Goal: Information Seeking & Learning: Learn about a topic

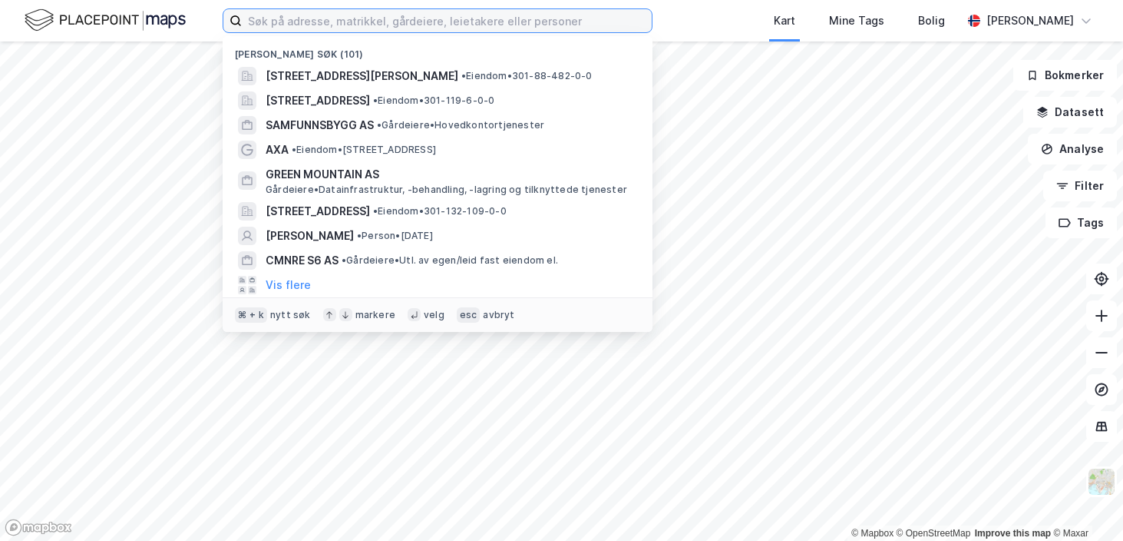
click at [273, 21] on input at bounding box center [447, 20] width 410 height 23
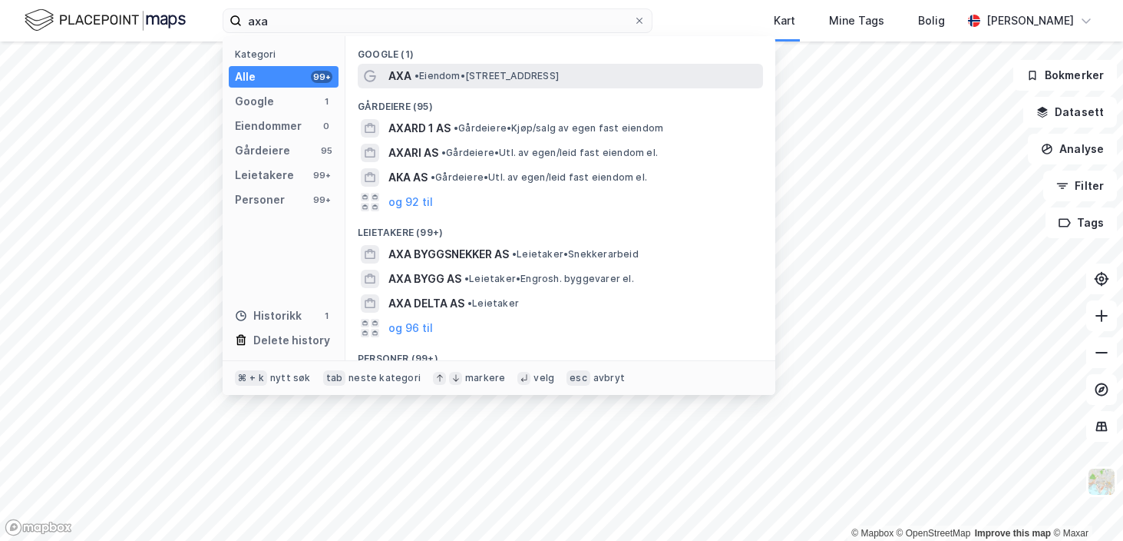
click at [395, 80] on span "AXA" at bounding box center [399, 76] width 23 height 18
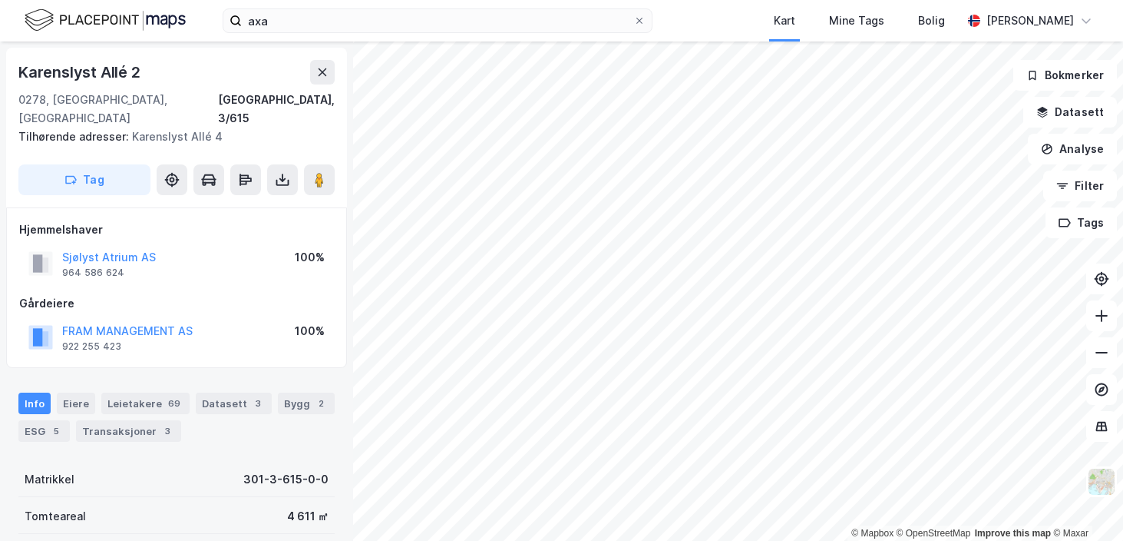
click at [309, 33] on div "axa Kart Mine Tags [PERSON_NAME]" at bounding box center [561, 20] width 1123 height 41
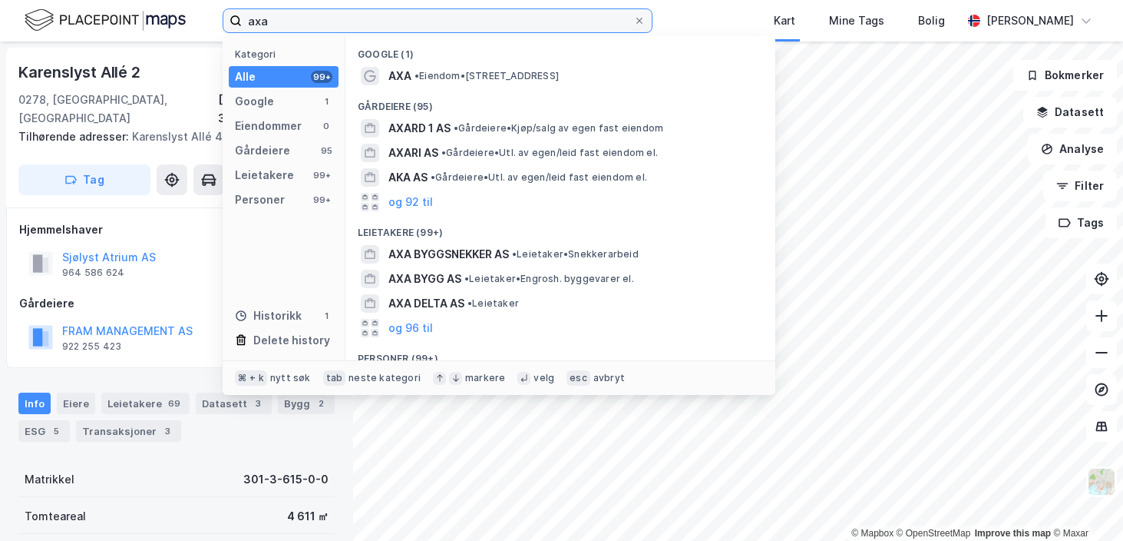
click at [302, 22] on input "axa" at bounding box center [438, 20] width 392 height 23
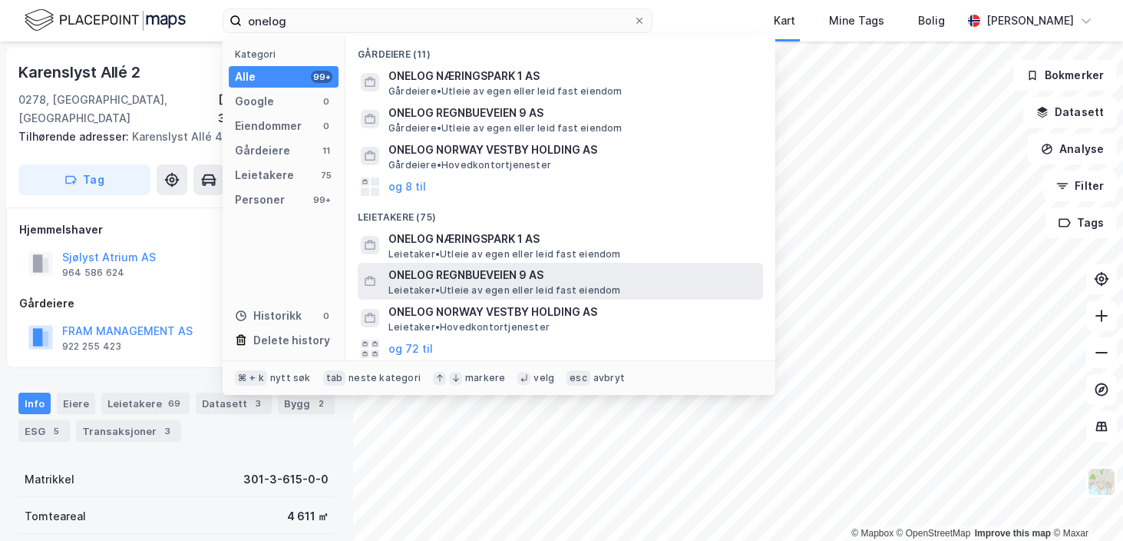
click at [447, 271] on span "ONELOG REGNBUEVEIEN 9 AS" at bounding box center [572, 275] width 369 height 18
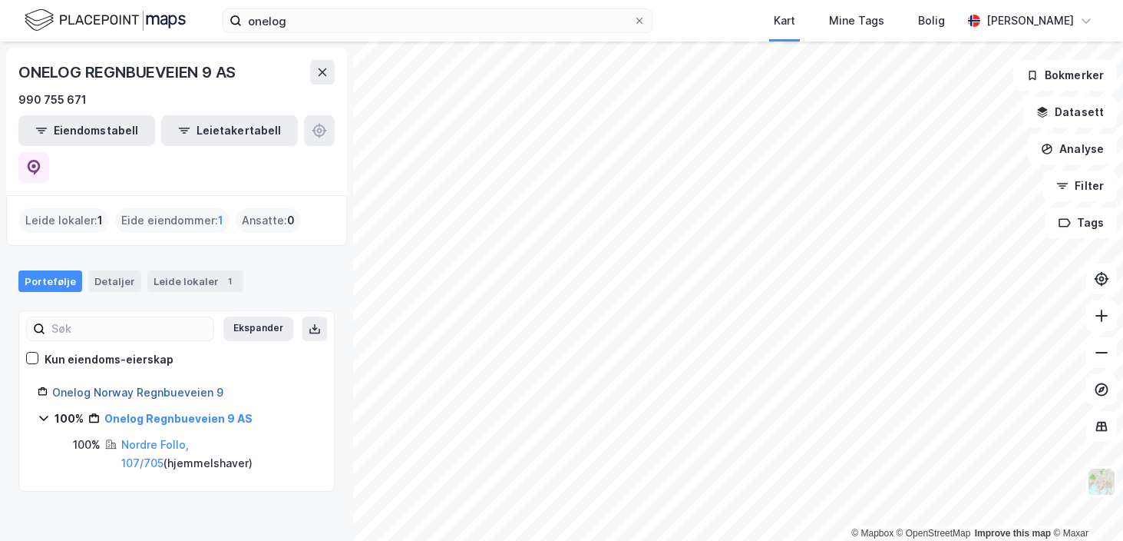
click at [135, 385] on link "Onelog Norway Regnbueveien 9" at bounding box center [137, 391] width 171 height 13
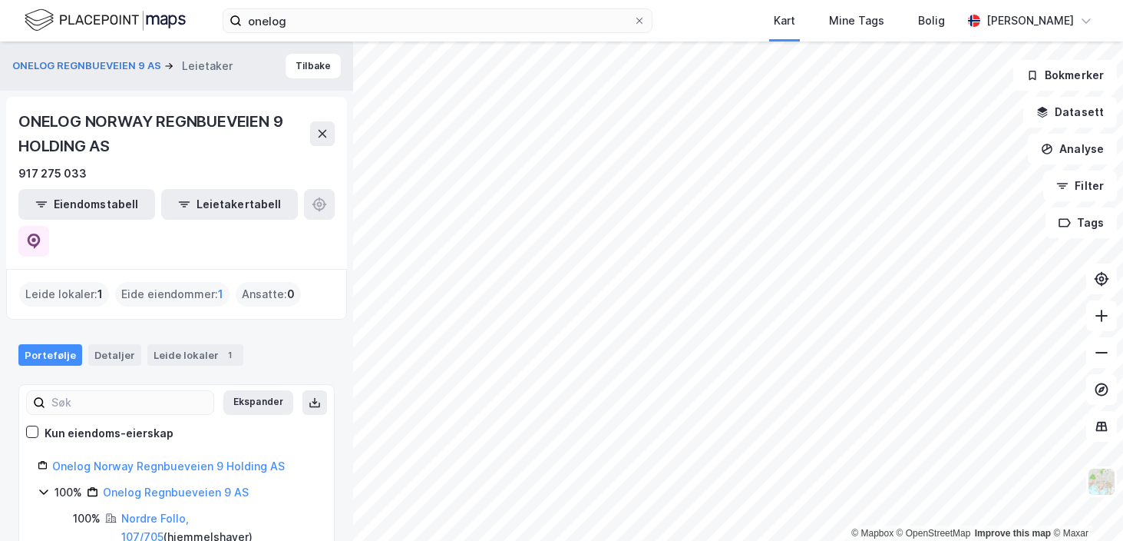
scroll to position [6, 0]
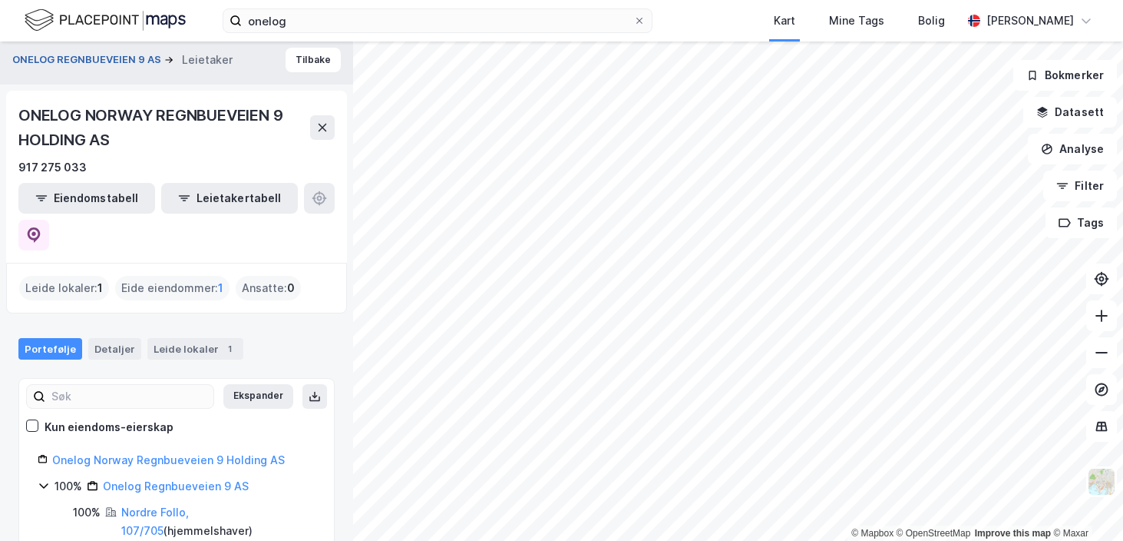
click at [72, 58] on button "ONELOG REGNBUEVEIEN 9 AS" at bounding box center [88, 59] width 152 height 15
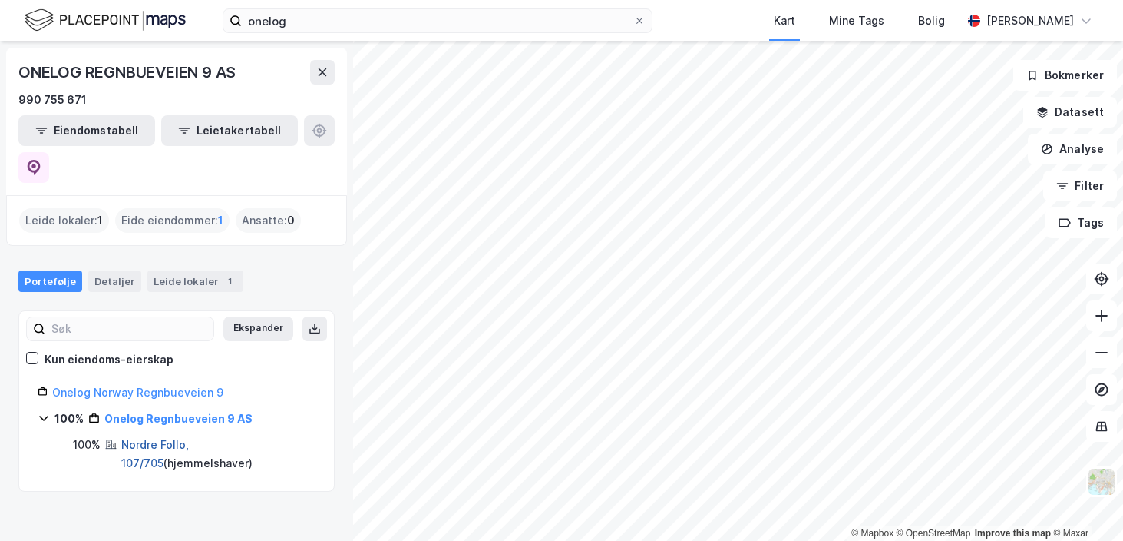
click at [165, 438] on link "Nordre Follo, 107/705" at bounding box center [155, 453] width 68 height 31
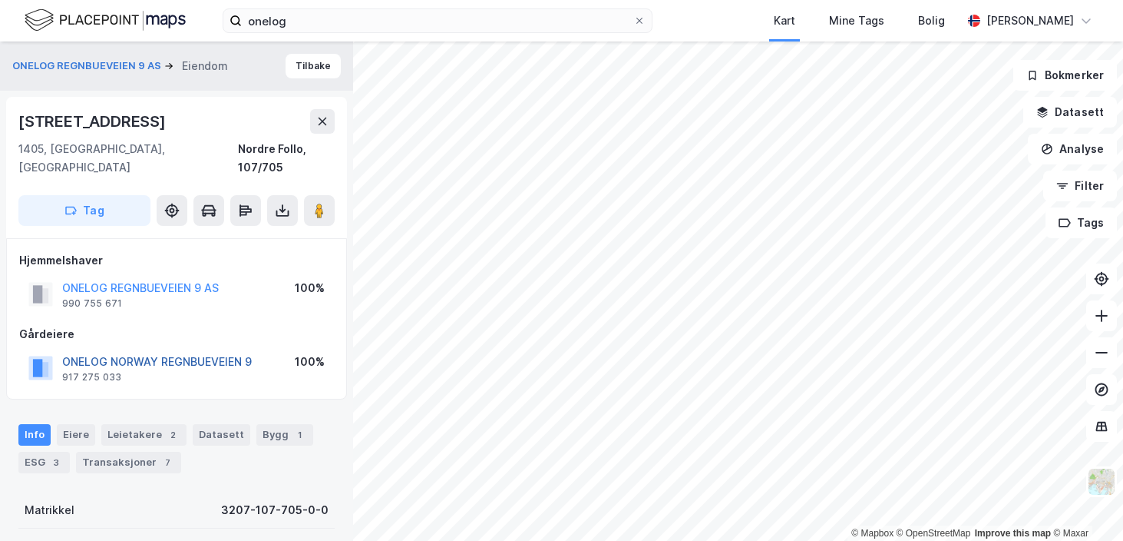
click at [0, 0] on button "ONELOG NORWAY REGNBUEVEIEN 9" at bounding box center [0, 0] width 0 height 0
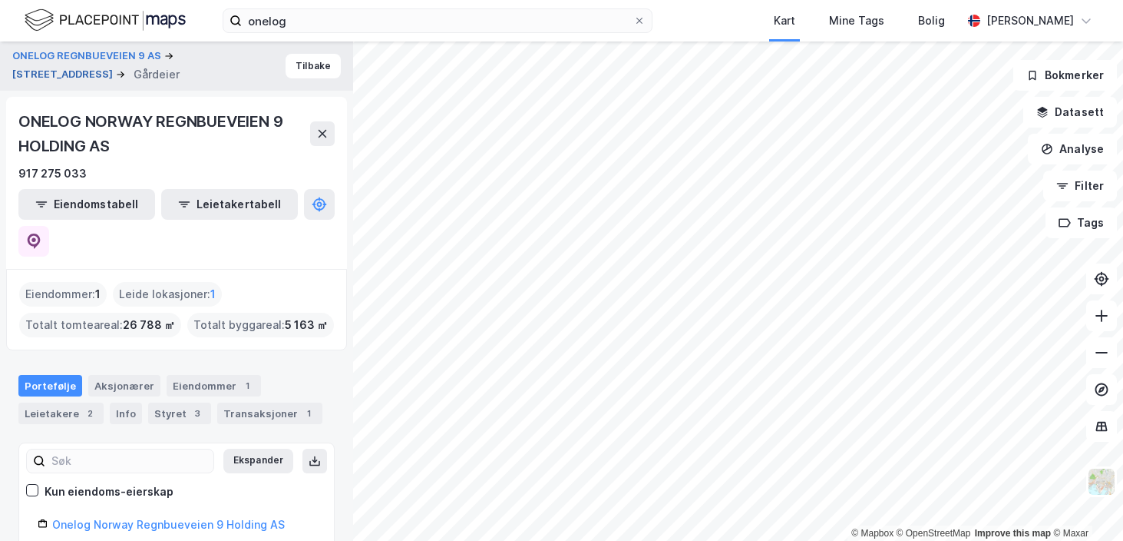
click at [116, 67] on button "[STREET_ADDRESS]" at bounding box center [64, 74] width 104 height 15
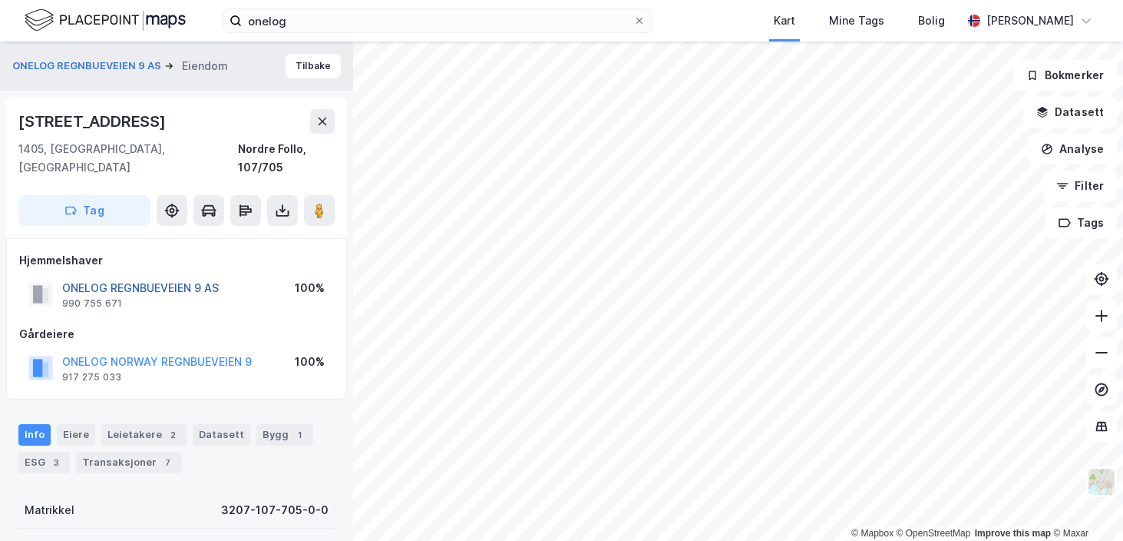
click at [0, 0] on button "ONELOG REGNBUEVEIEN 9 AS" at bounding box center [0, 0] width 0 height 0
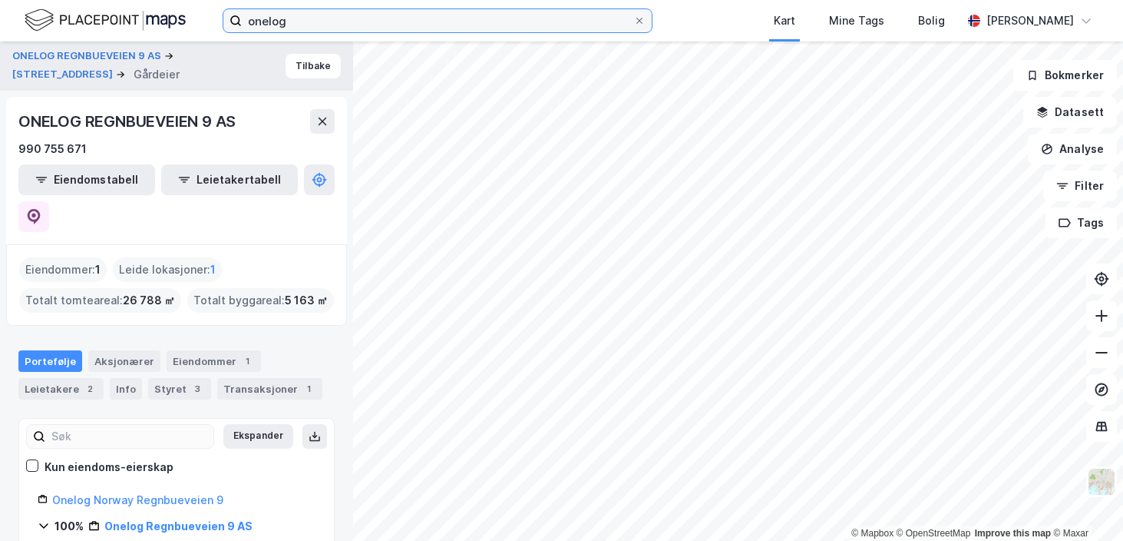
click at [332, 21] on input "onelog" at bounding box center [438, 20] width 392 height 23
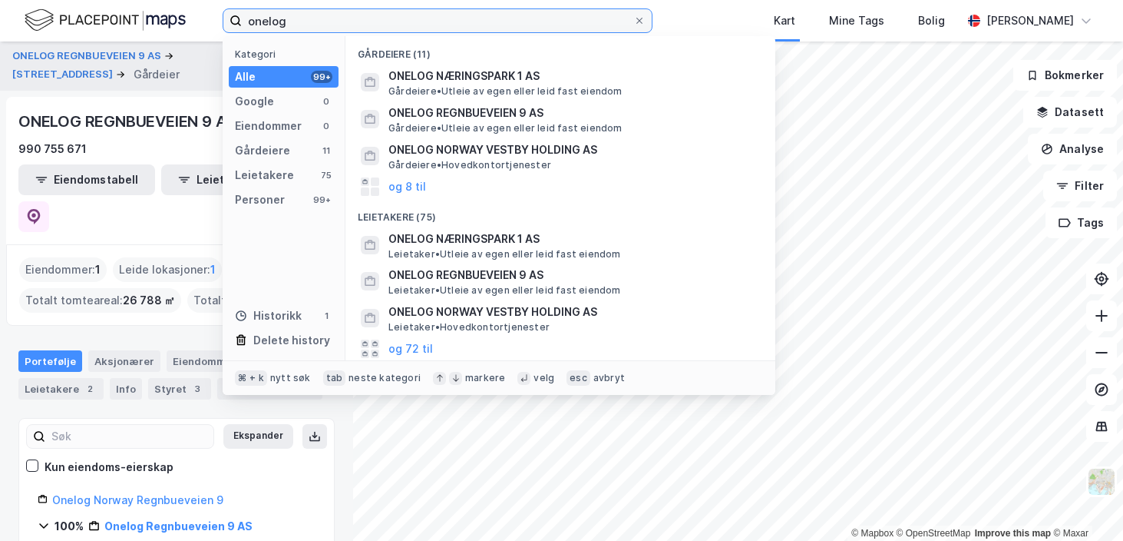
click at [332, 21] on input "onelog" at bounding box center [438, 20] width 392 height 23
paste input "[PERSON_NAME] AS"
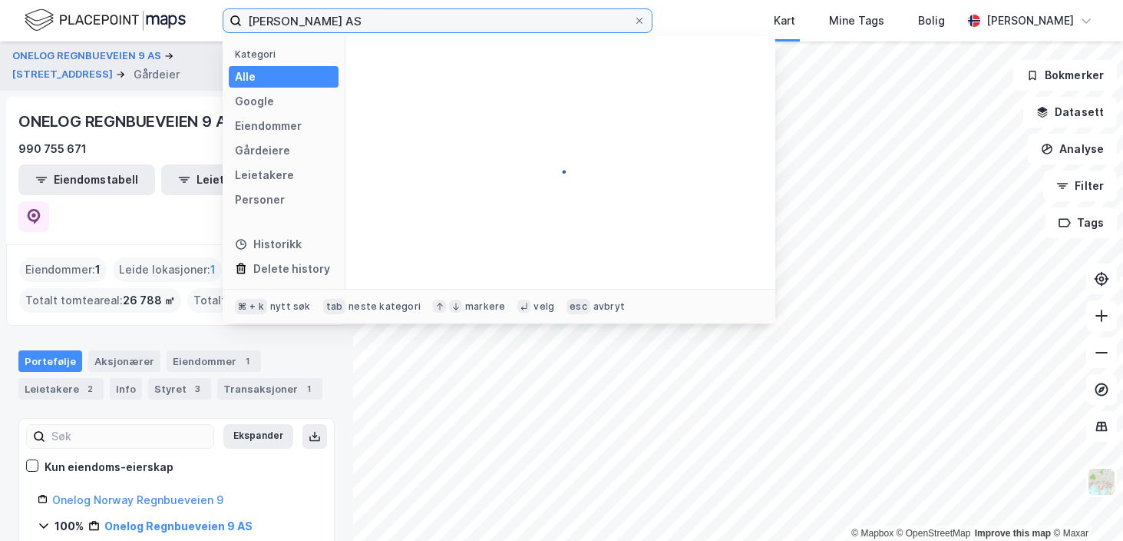
type input "[PERSON_NAME] AS"
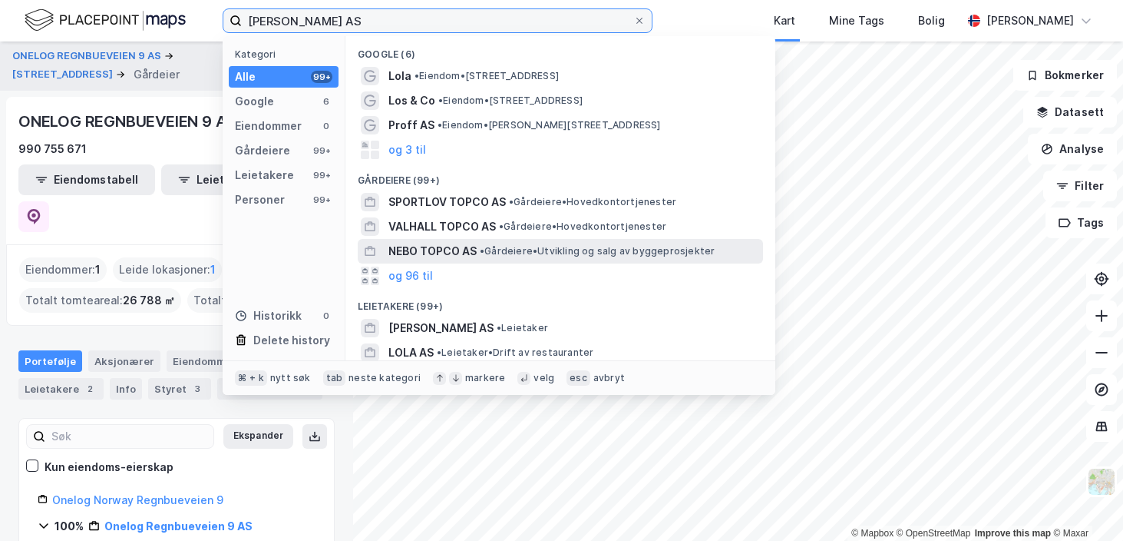
scroll to position [35, 0]
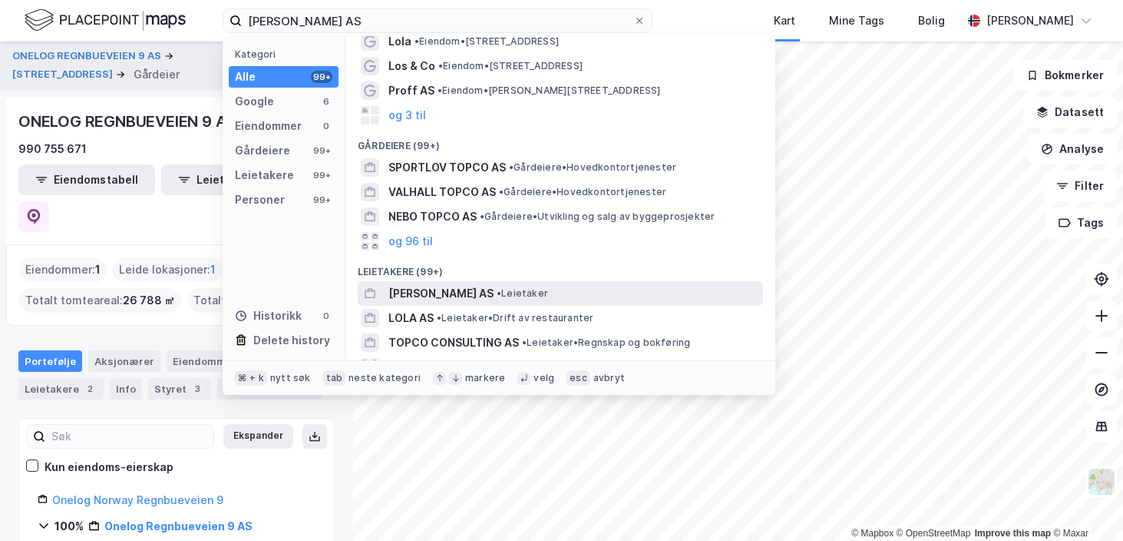
click at [434, 286] on span "[PERSON_NAME] AS" at bounding box center [440, 293] width 105 height 18
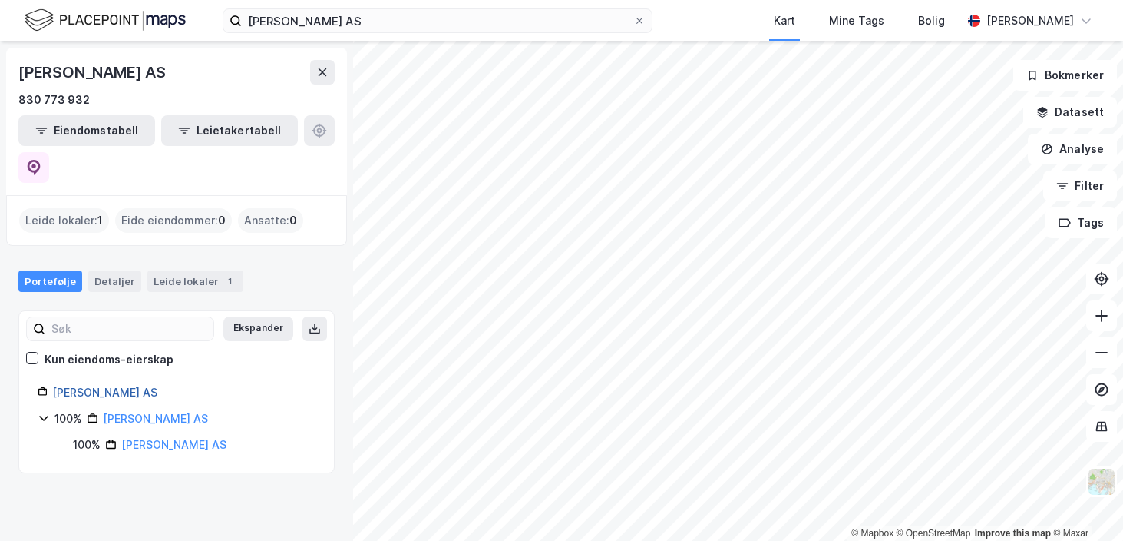
click at [106, 385] on link "[PERSON_NAME] AS" at bounding box center [104, 391] width 105 height 13
click at [142, 412] on link "[PERSON_NAME] AS" at bounding box center [155, 418] width 105 height 13
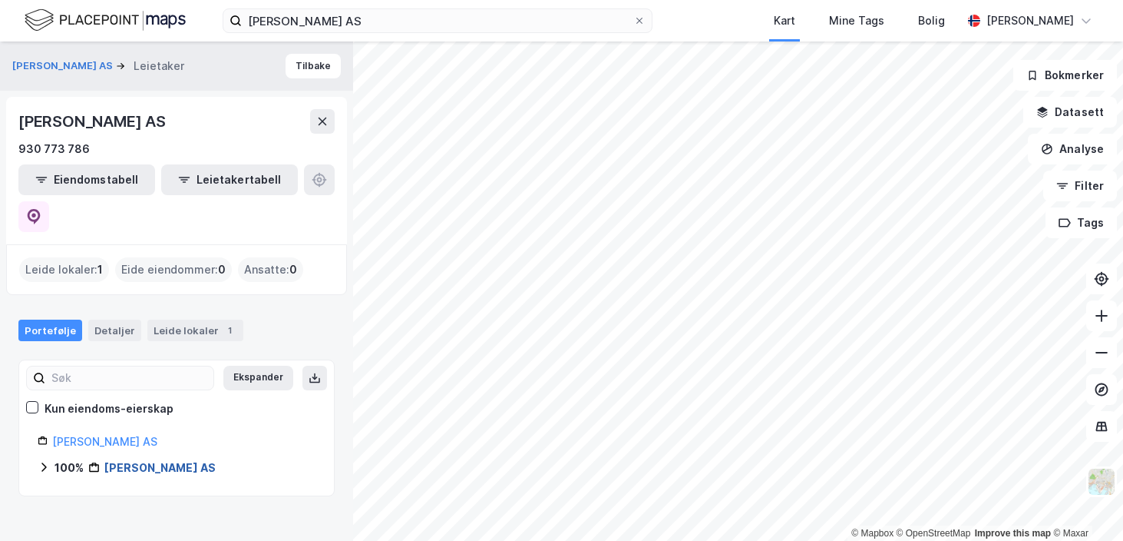
click at [131, 461] on link "[PERSON_NAME] AS" at bounding box center [159, 467] width 111 height 13
click at [98, 260] on span "1" at bounding box center [100, 269] width 5 height 18
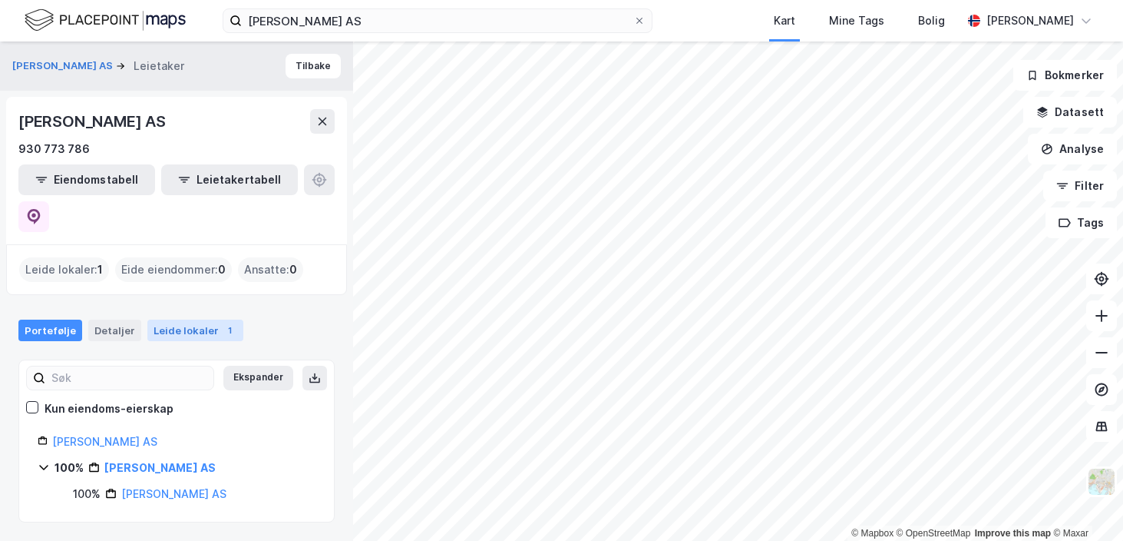
click at [172, 319] on div "Leide lokaler 1" at bounding box center [195, 329] width 96 height 21
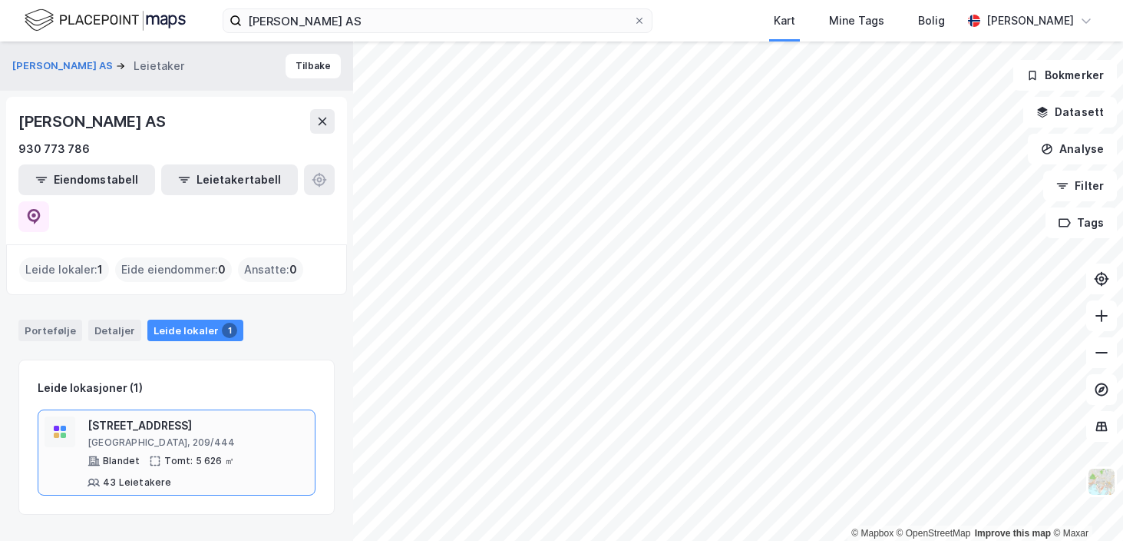
click at [136, 416] on div "[STREET_ADDRESS]" at bounding box center [198, 425] width 221 height 18
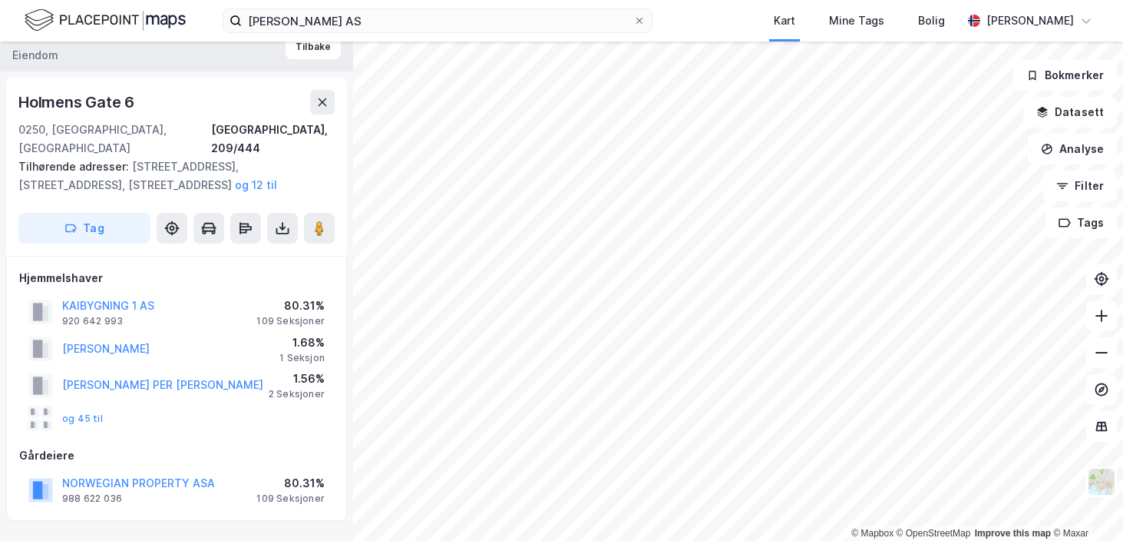
scroll to position [16, 0]
